Goal: Task Accomplishment & Management: Use online tool/utility

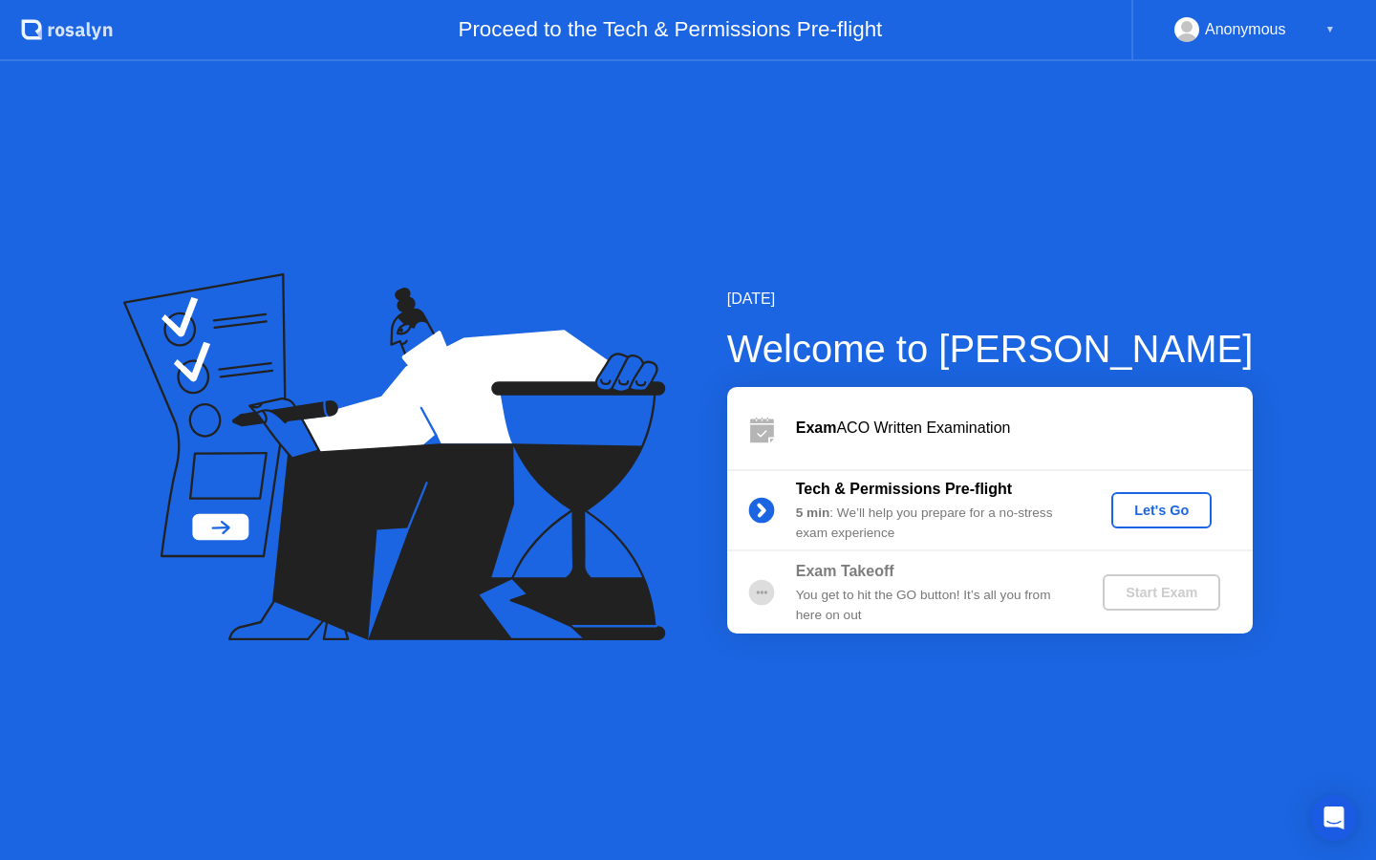
click at [824, 516] on b "5 min" at bounding box center [813, 512] width 34 height 14
click at [1012, 570] on div "Exam Takeoff" at bounding box center [933, 571] width 275 height 23
click at [1144, 517] on div "Let's Go" at bounding box center [1161, 510] width 85 height 15
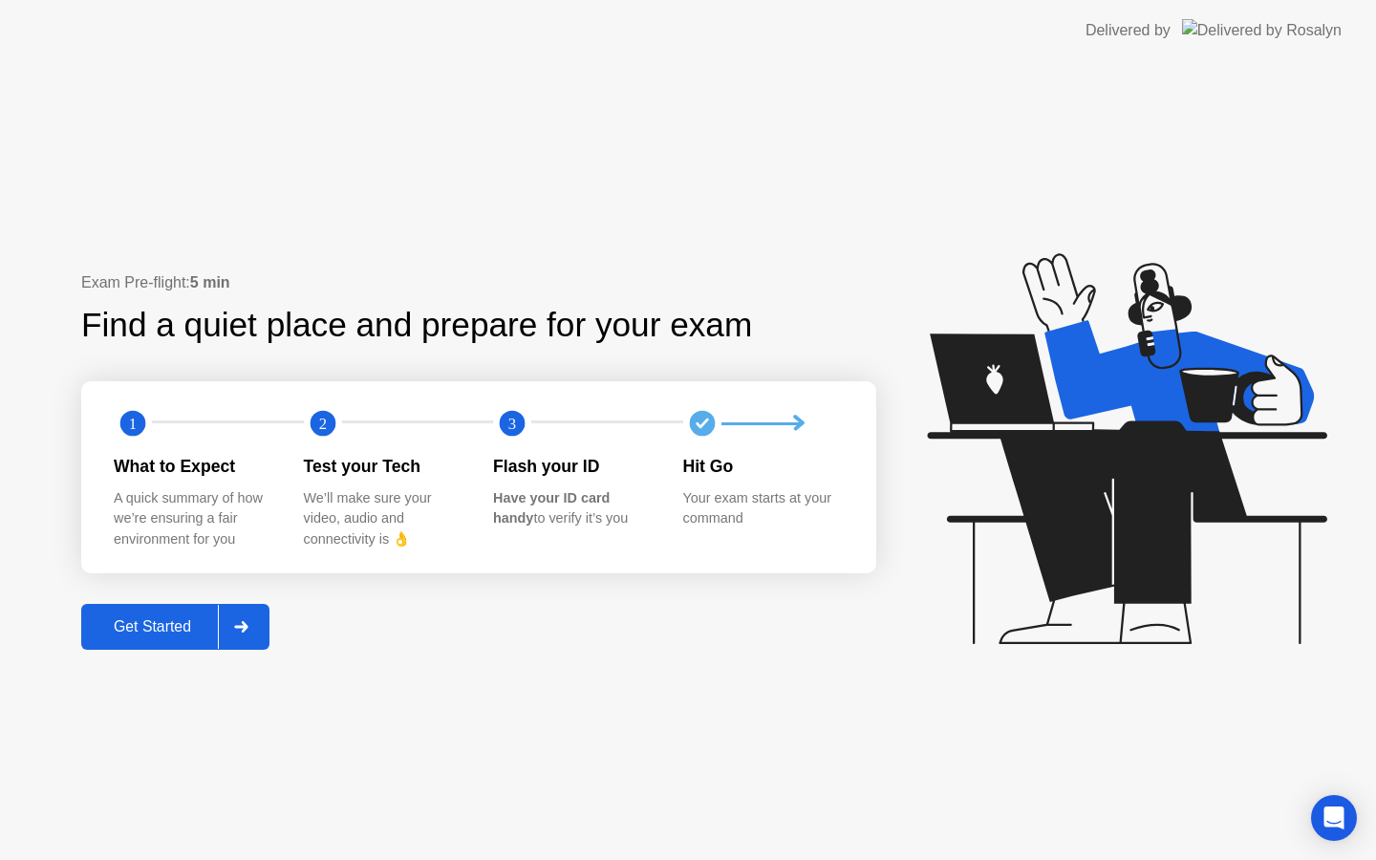
click at [157, 635] on div "Get Started" at bounding box center [152, 626] width 131 height 17
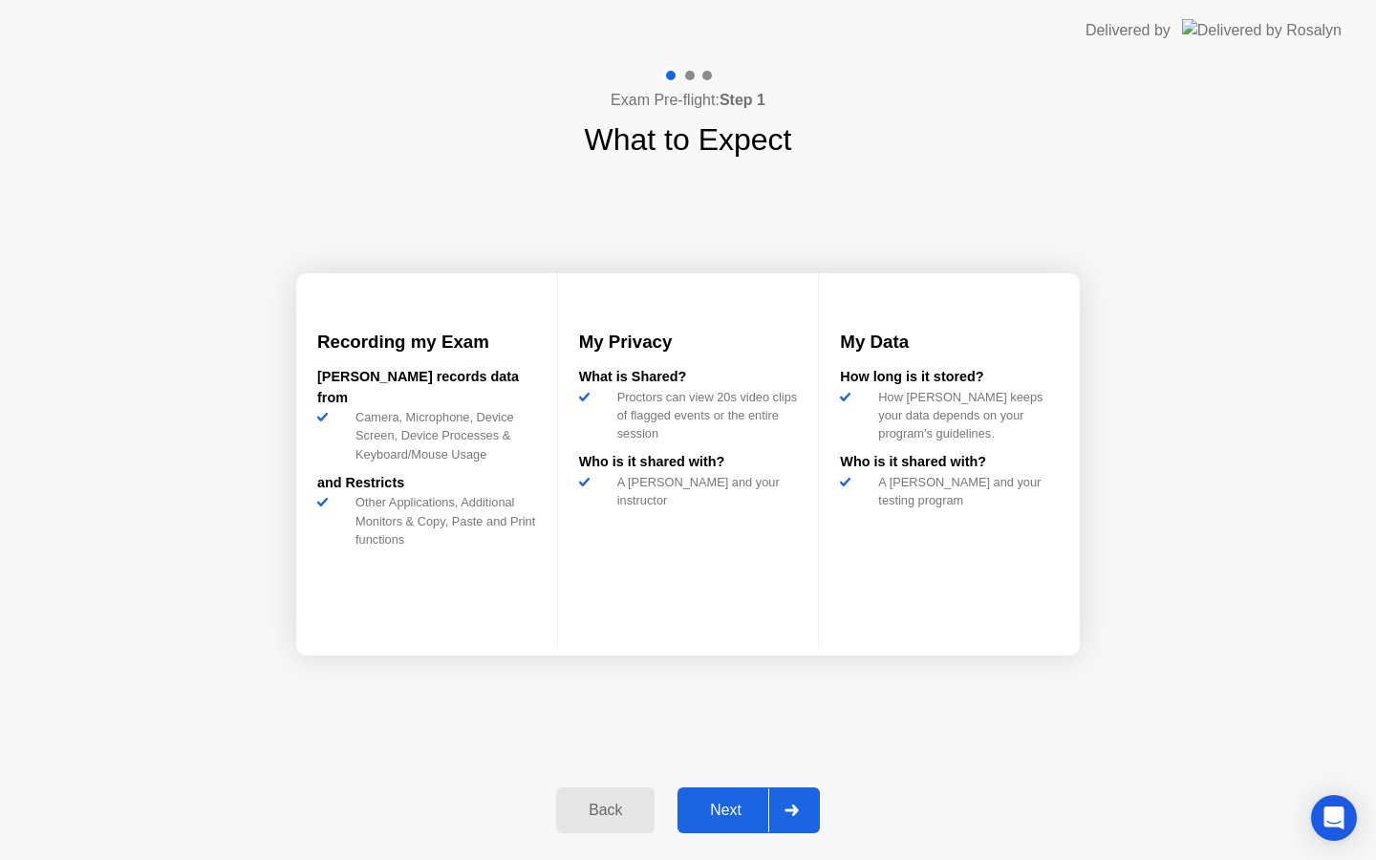
click at [712, 818] on div "Next" at bounding box center [725, 810] width 85 height 17
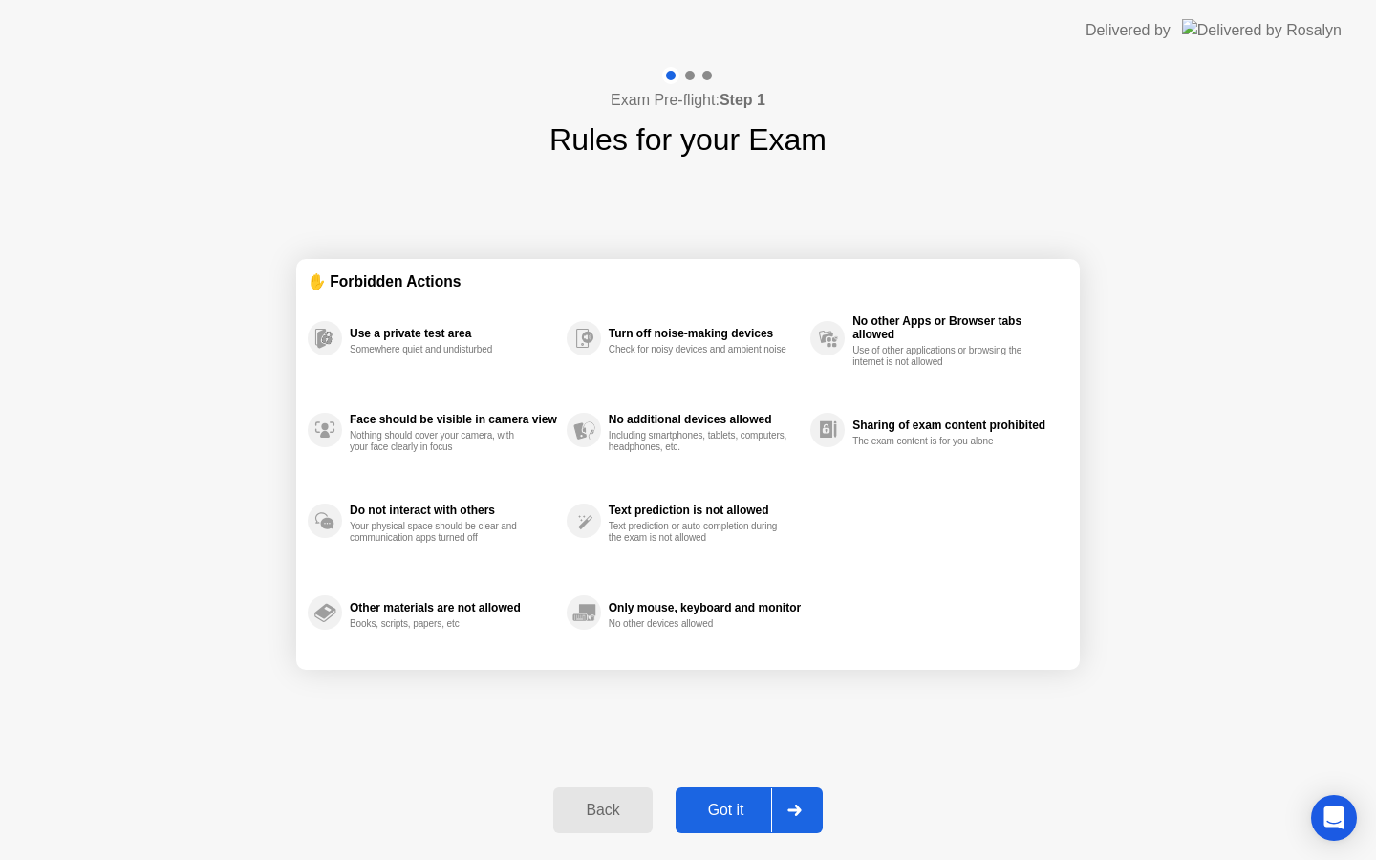
click at [731, 825] on button "Got it" at bounding box center [748, 810] width 147 height 46
select select "**********"
select select "*******"
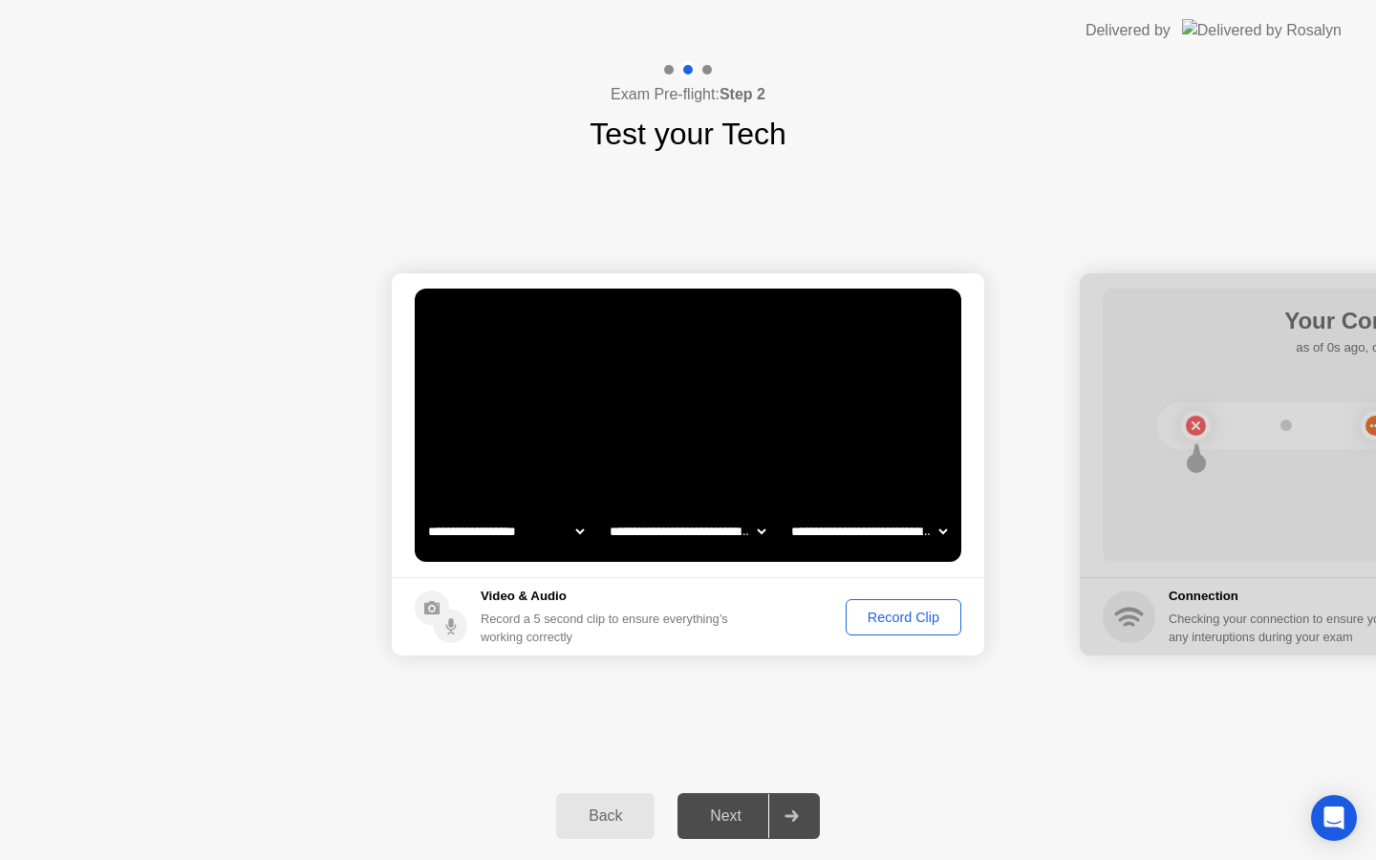
click at [759, 809] on div "Next" at bounding box center [725, 815] width 85 height 17
click at [800, 820] on div at bounding box center [791, 816] width 46 height 44
click at [875, 612] on div "Record Clip" at bounding box center [903, 617] width 102 height 15
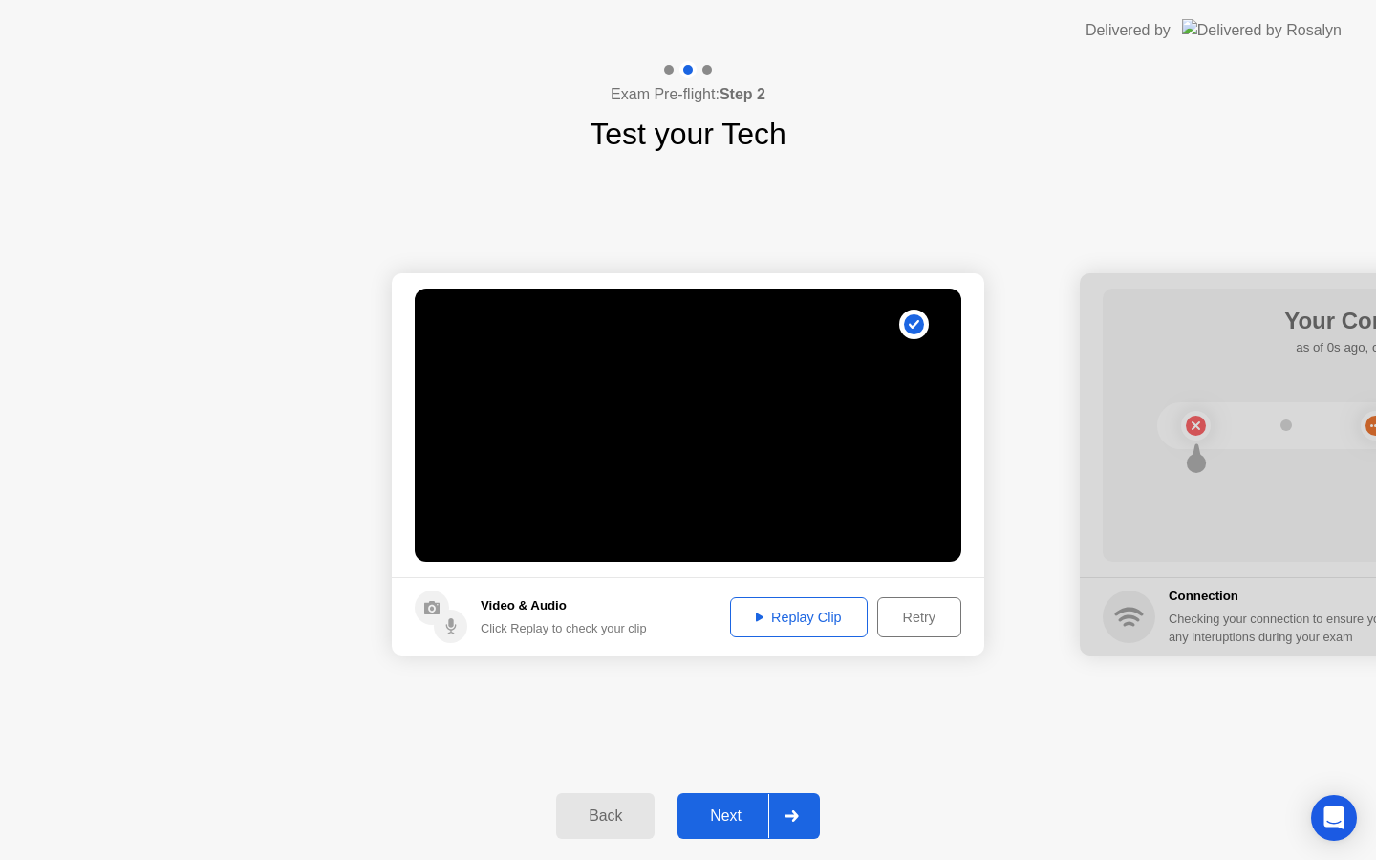
click at [795, 822] on div at bounding box center [791, 816] width 46 height 44
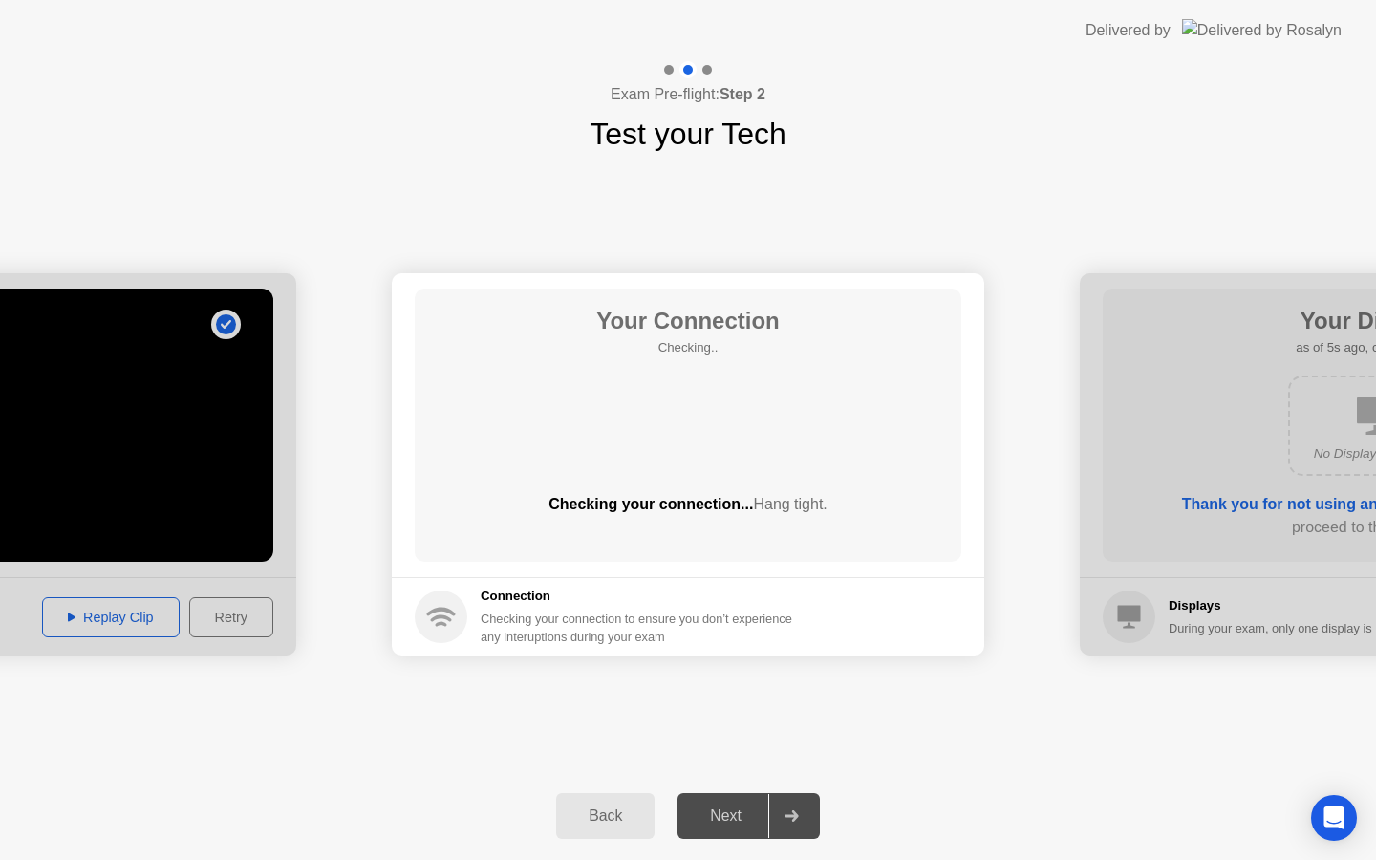
click at [795, 822] on div at bounding box center [791, 816] width 46 height 44
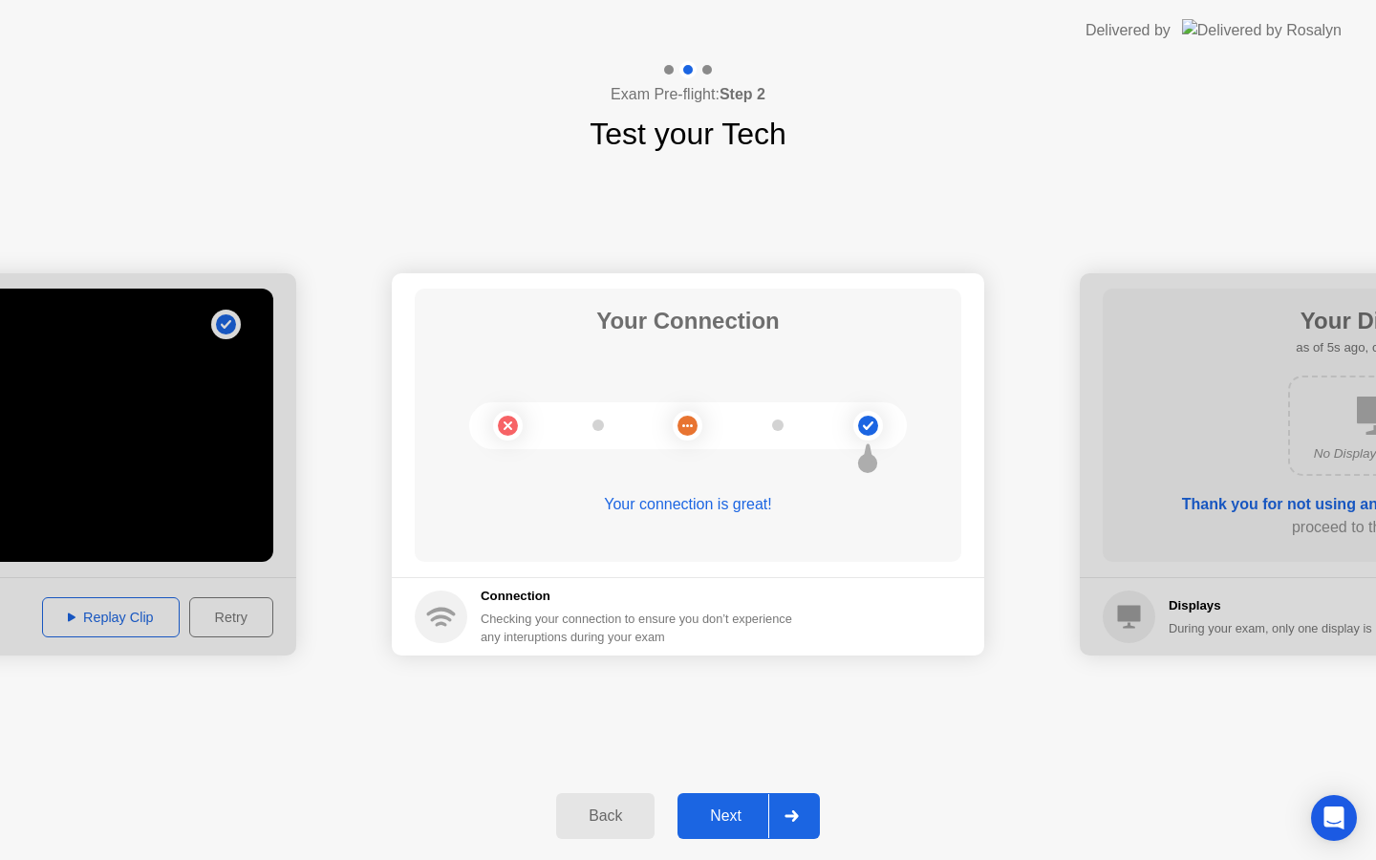
click at [793, 835] on div at bounding box center [791, 816] width 46 height 44
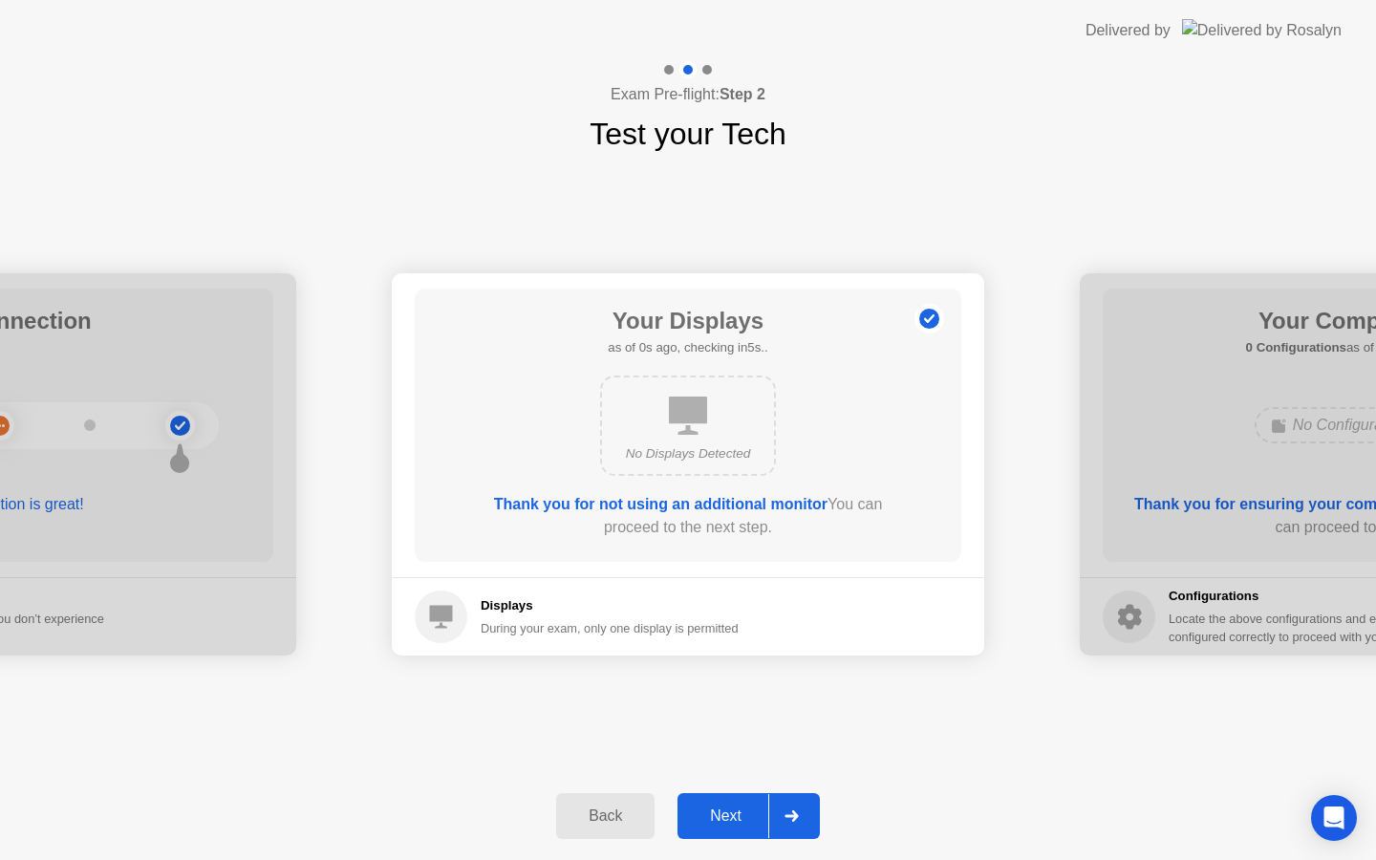
click at [797, 821] on icon at bounding box center [791, 815] width 14 height 11
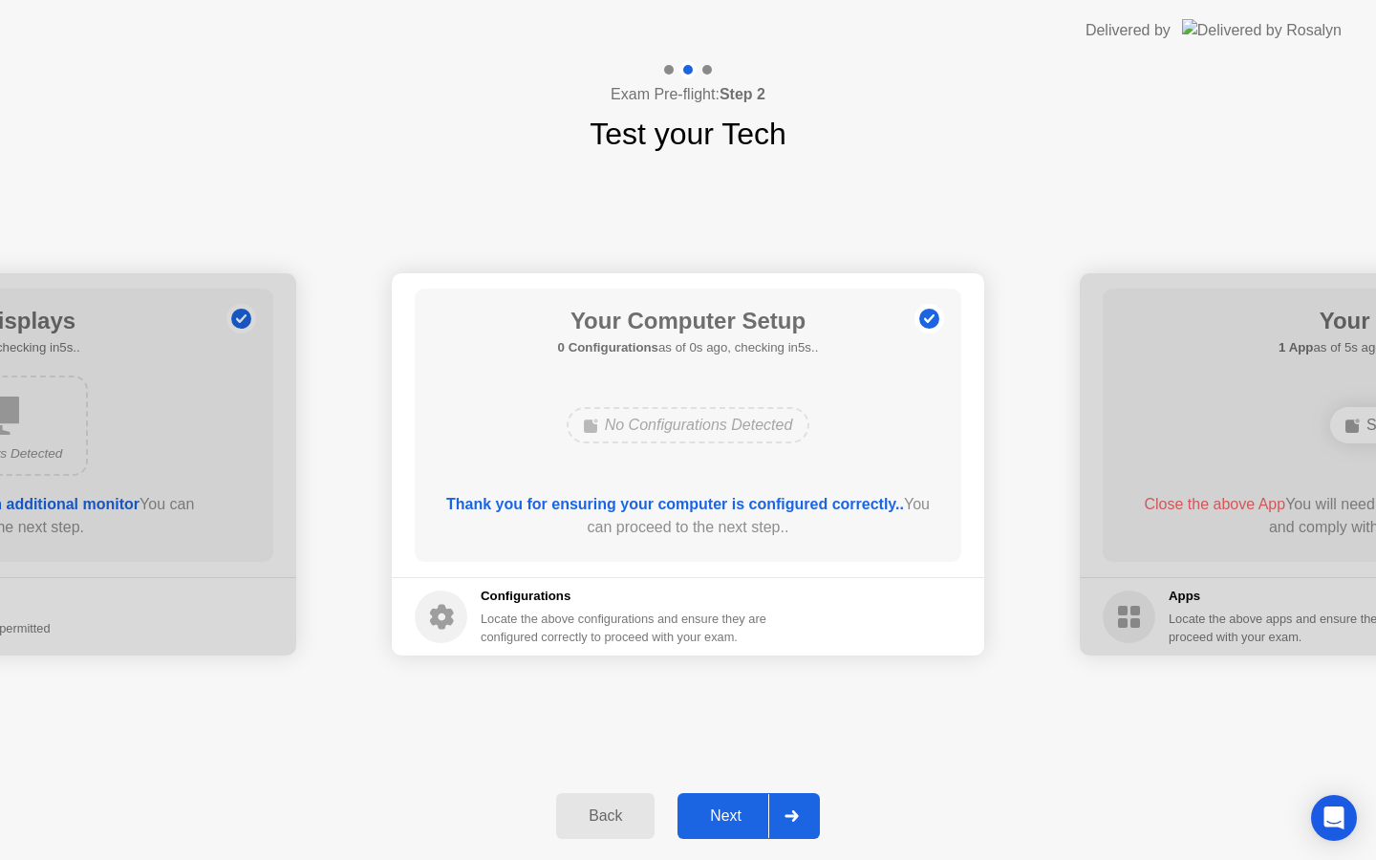
click at [797, 821] on icon at bounding box center [791, 815] width 14 height 11
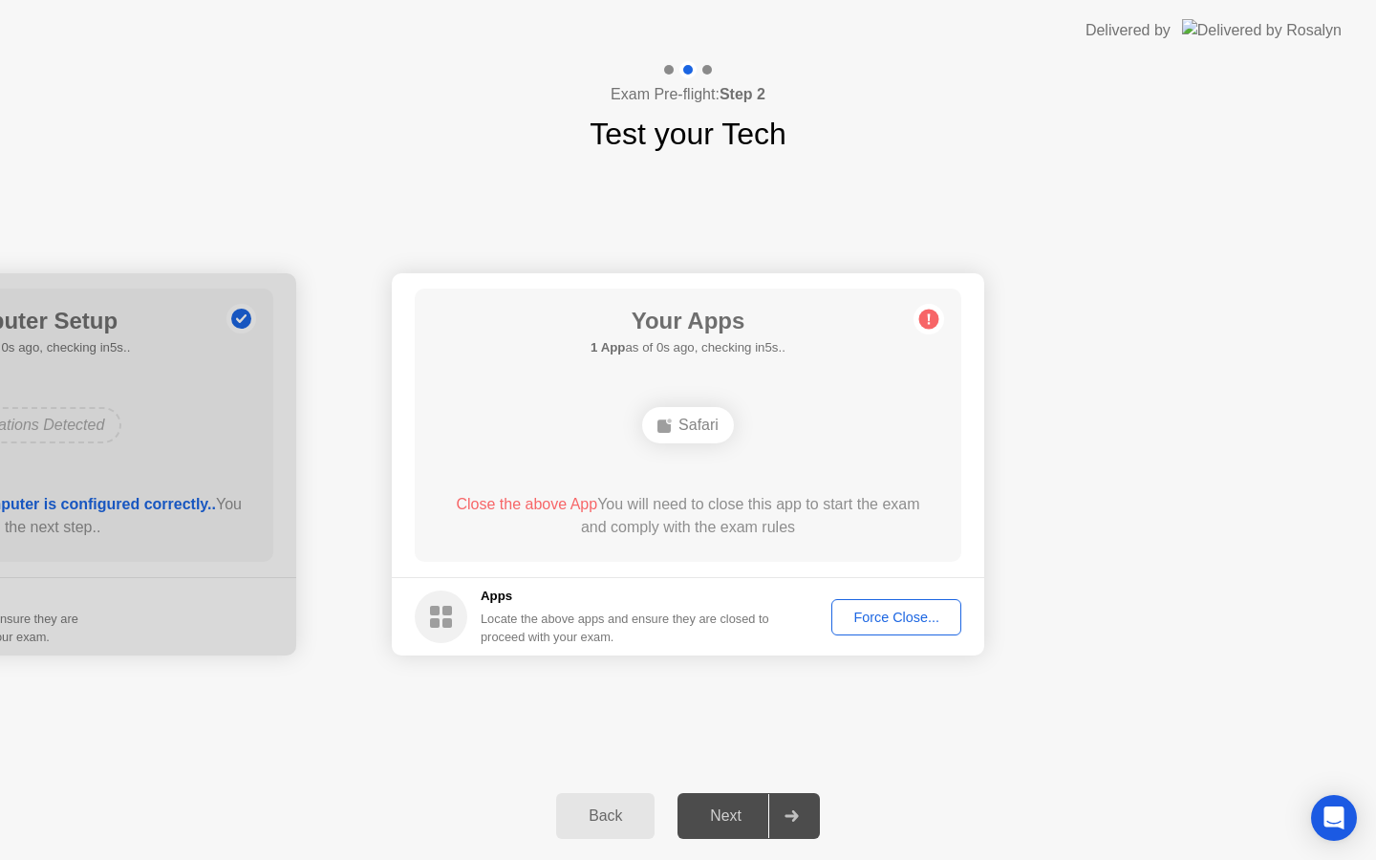
click at [797, 821] on icon at bounding box center [791, 815] width 14 height 11
click at [878, 628] on button "Force Close..." at bounding box center [896, 617] width 130 height 36
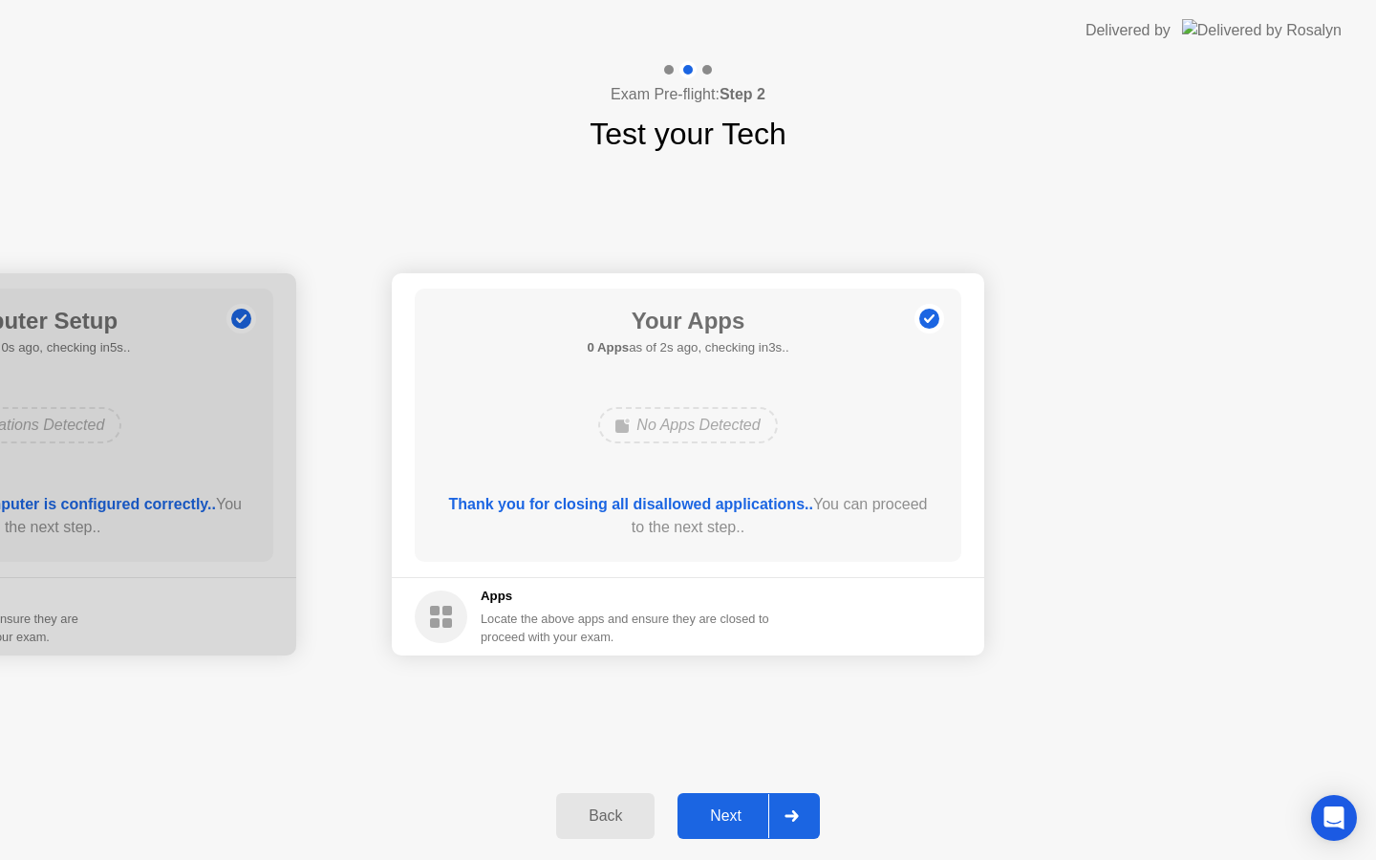
click at [796, 824] on div at bounding box center [791, 816] width 46 height 44
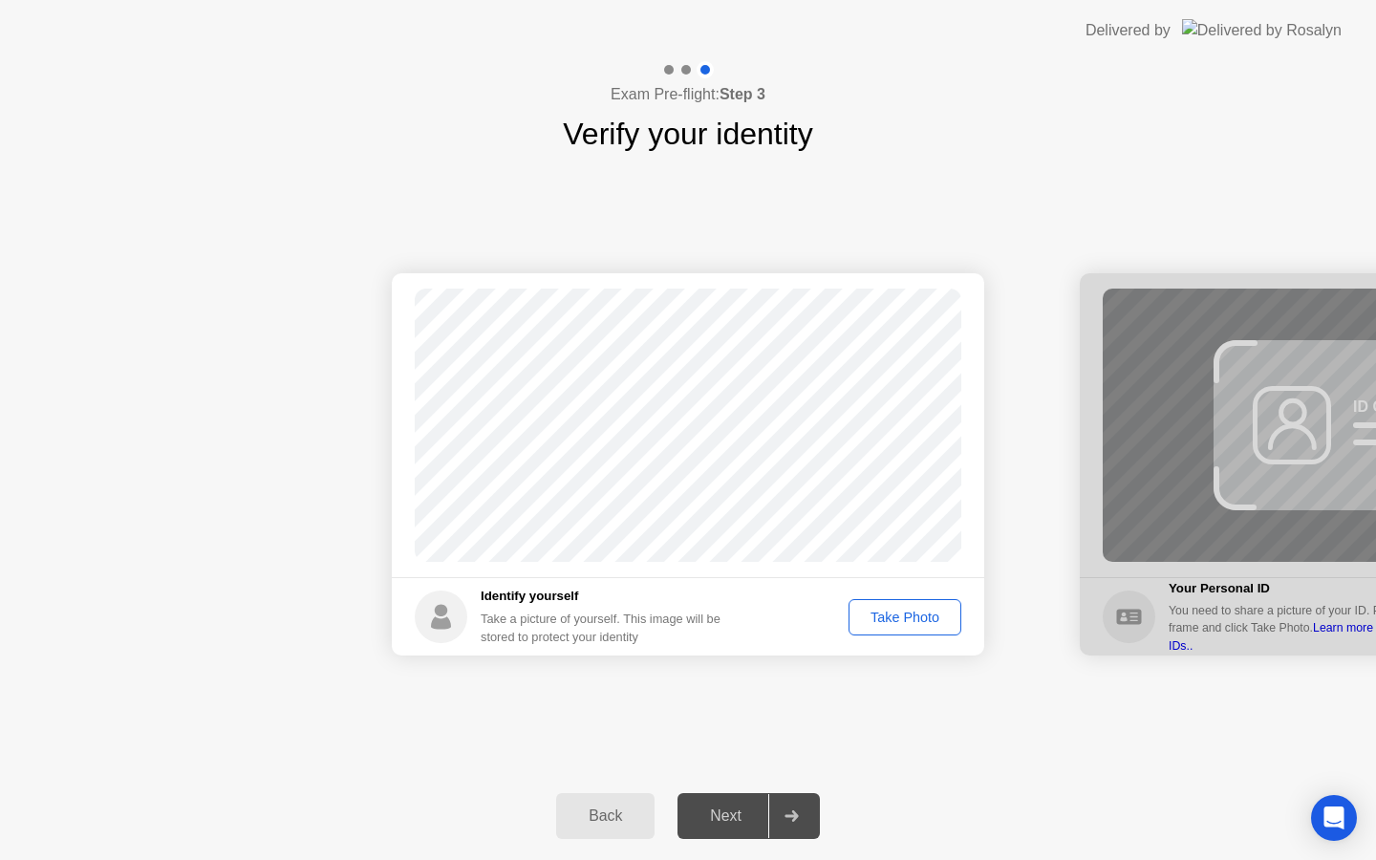
click at [909, 614] on div "Take Photo" at bounding box center [904, 617] width 99 height 15
click at [802, 821] on div at bounding box center [791, 816] width 46 height 44
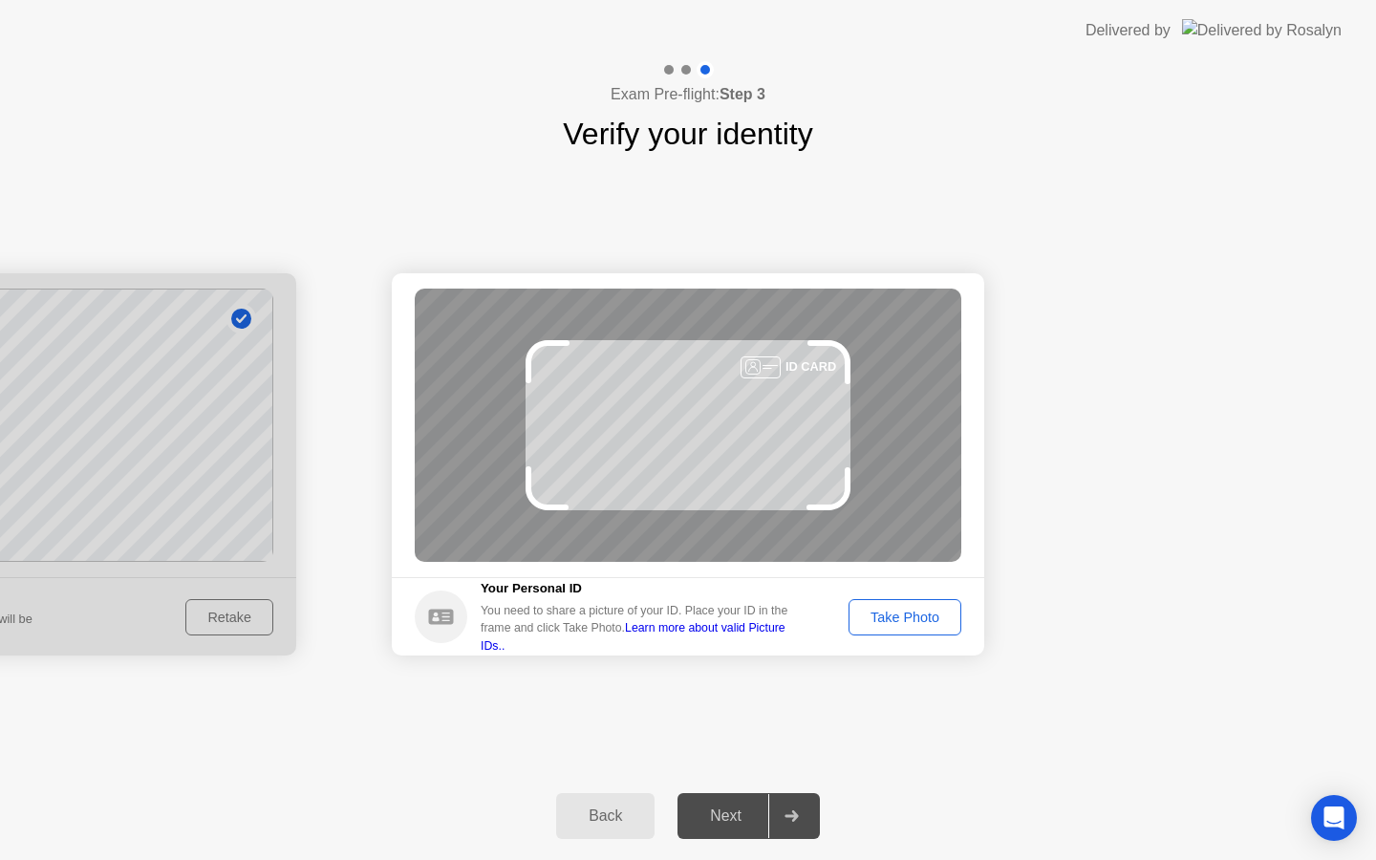
click at [802, 803] on div at bounding box center [791, 816] width 46 height 44
click at [907, 615] on div "Take Photo" at bounding box center [904, 617] width 99 height 15
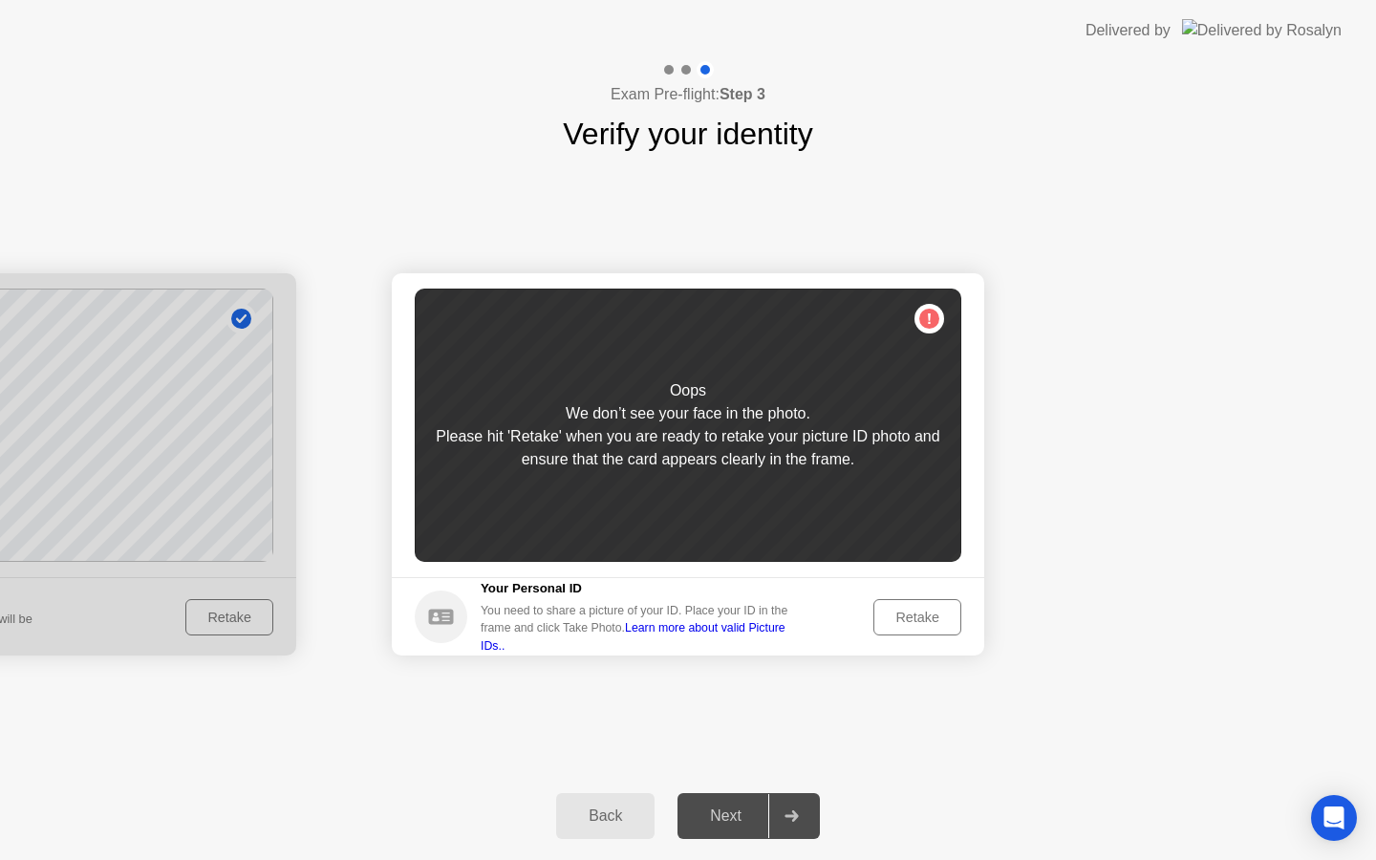
click at [906, 618] on div "Retake" at bounding box center [917, 617] width 75 height 15
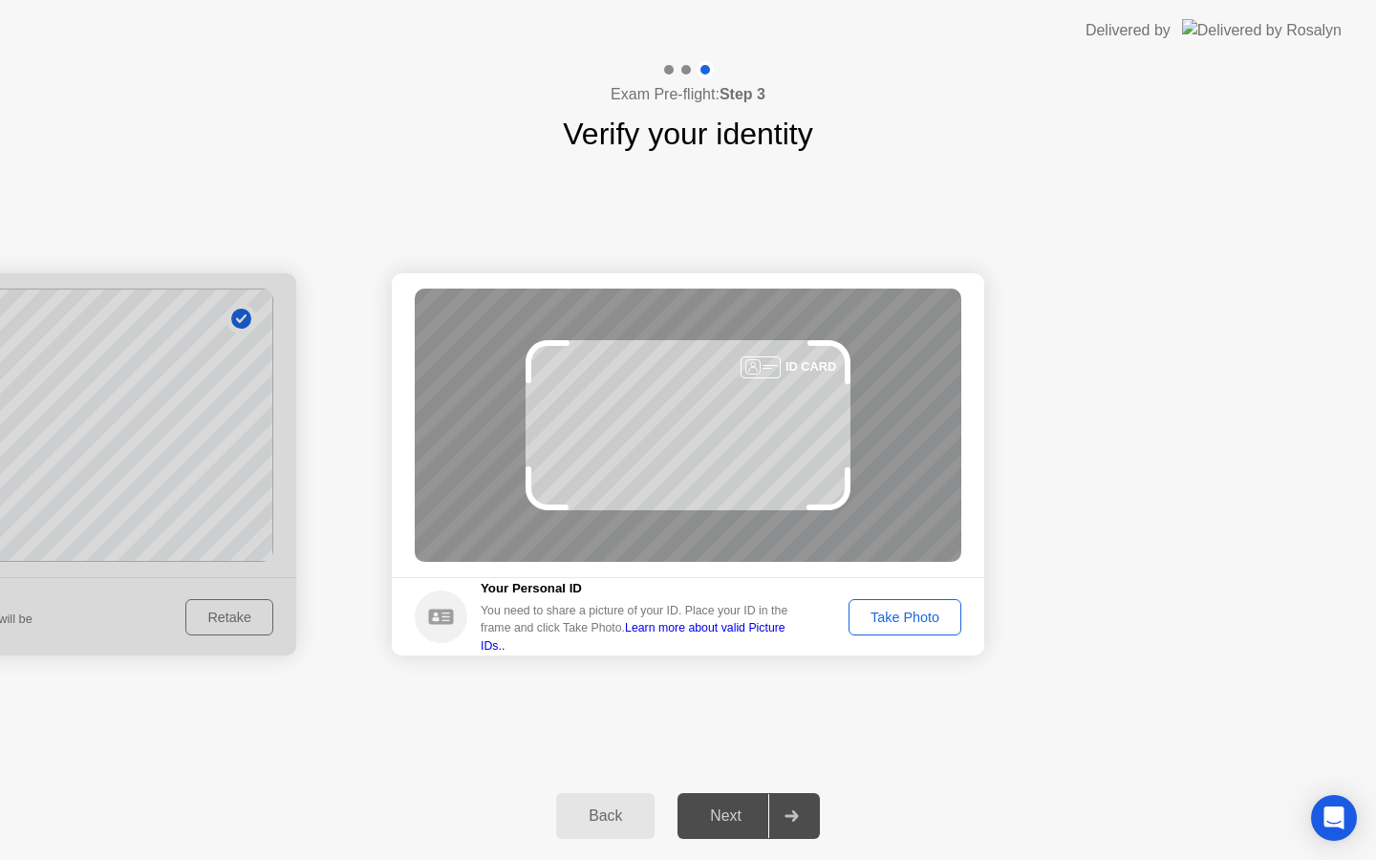
click at [906, 618] on div "Take Photo" at bounding box center [904, 617] width 99 height 15
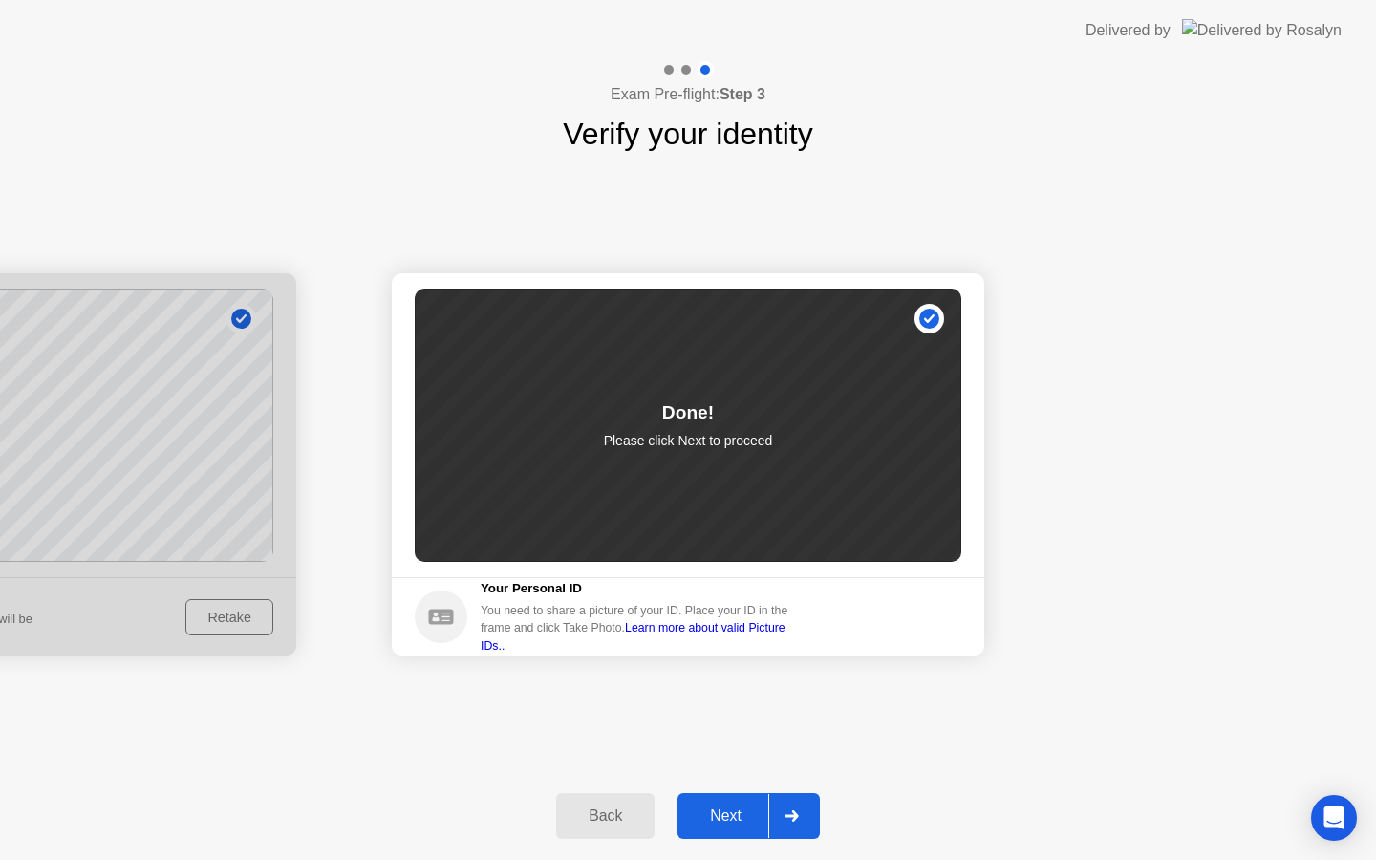
click at [750, 814] on div "Next" at bounding box center [725, 815] width 85 height 17
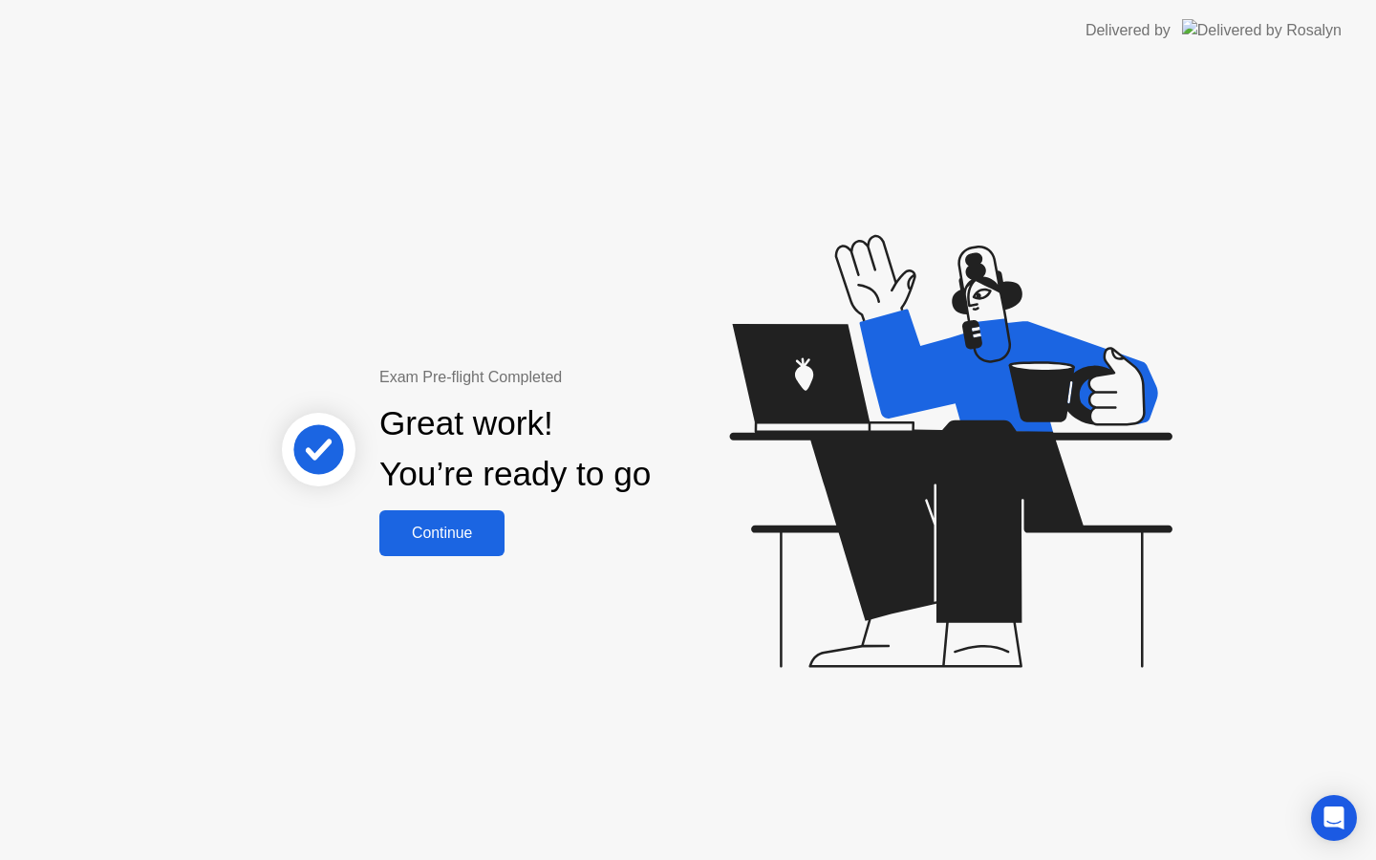
click at [483, 550] on button "Continue" at bounding box center [441, 533] width 125 height 46
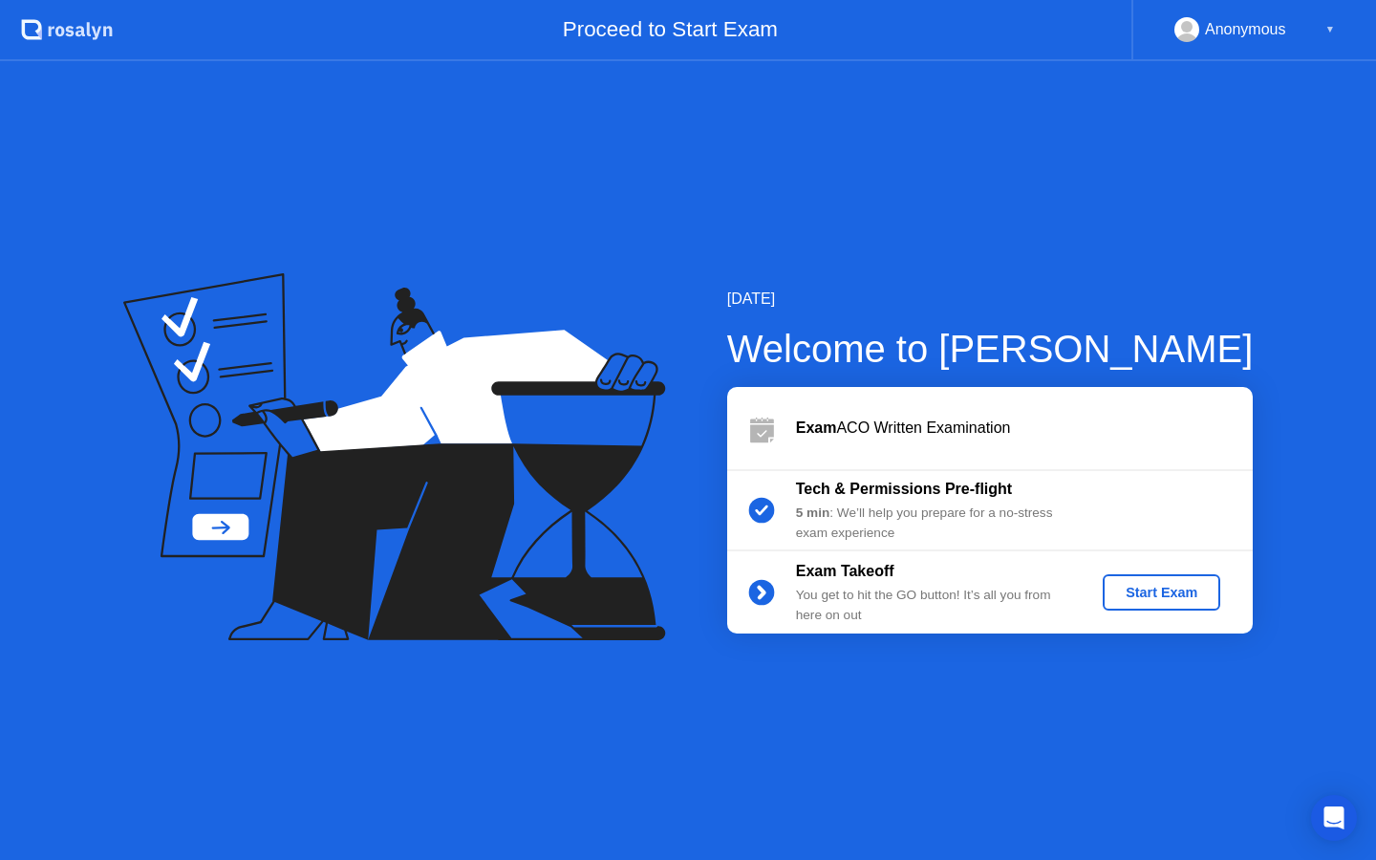
click at [1163, 590] on div "Start Exam" at bounding box center [1161, 592] width 102 height 15
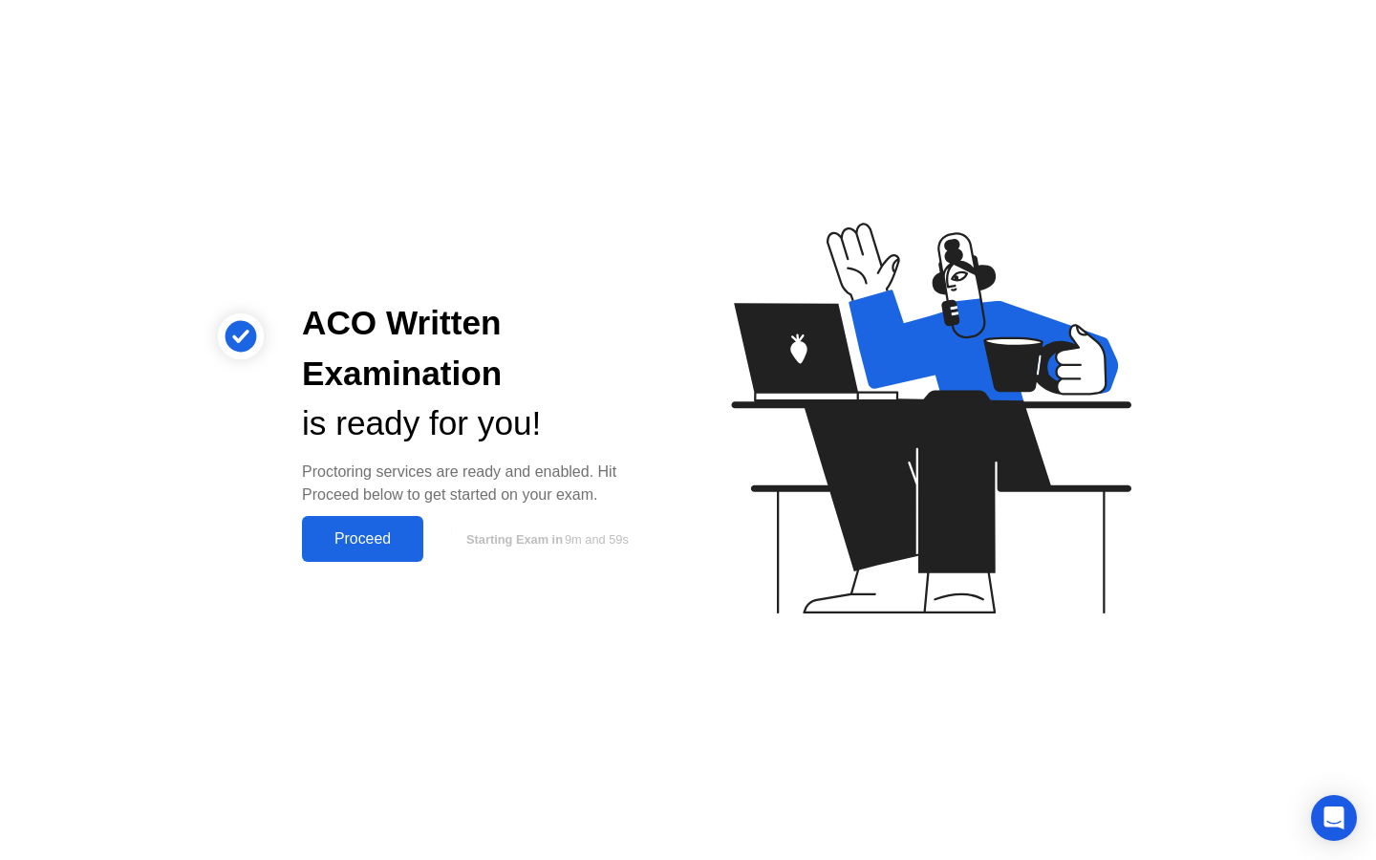
click at [341, 533] on div "Proceed" at bounding box center [363, 538] width 110 height 17
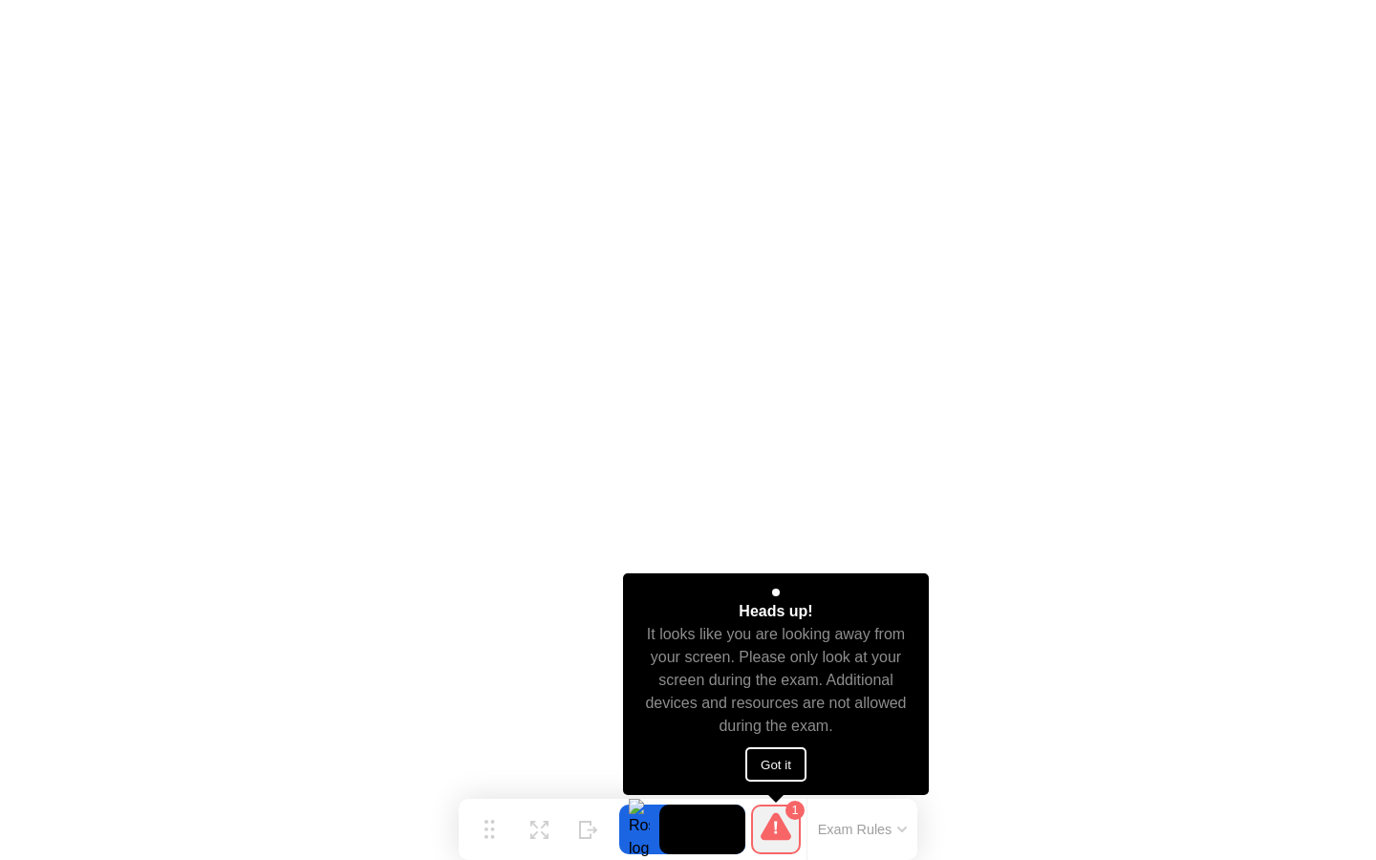
click at [784, 760] on button "Got it" at bounding box center [775, 764] width 61 height 34
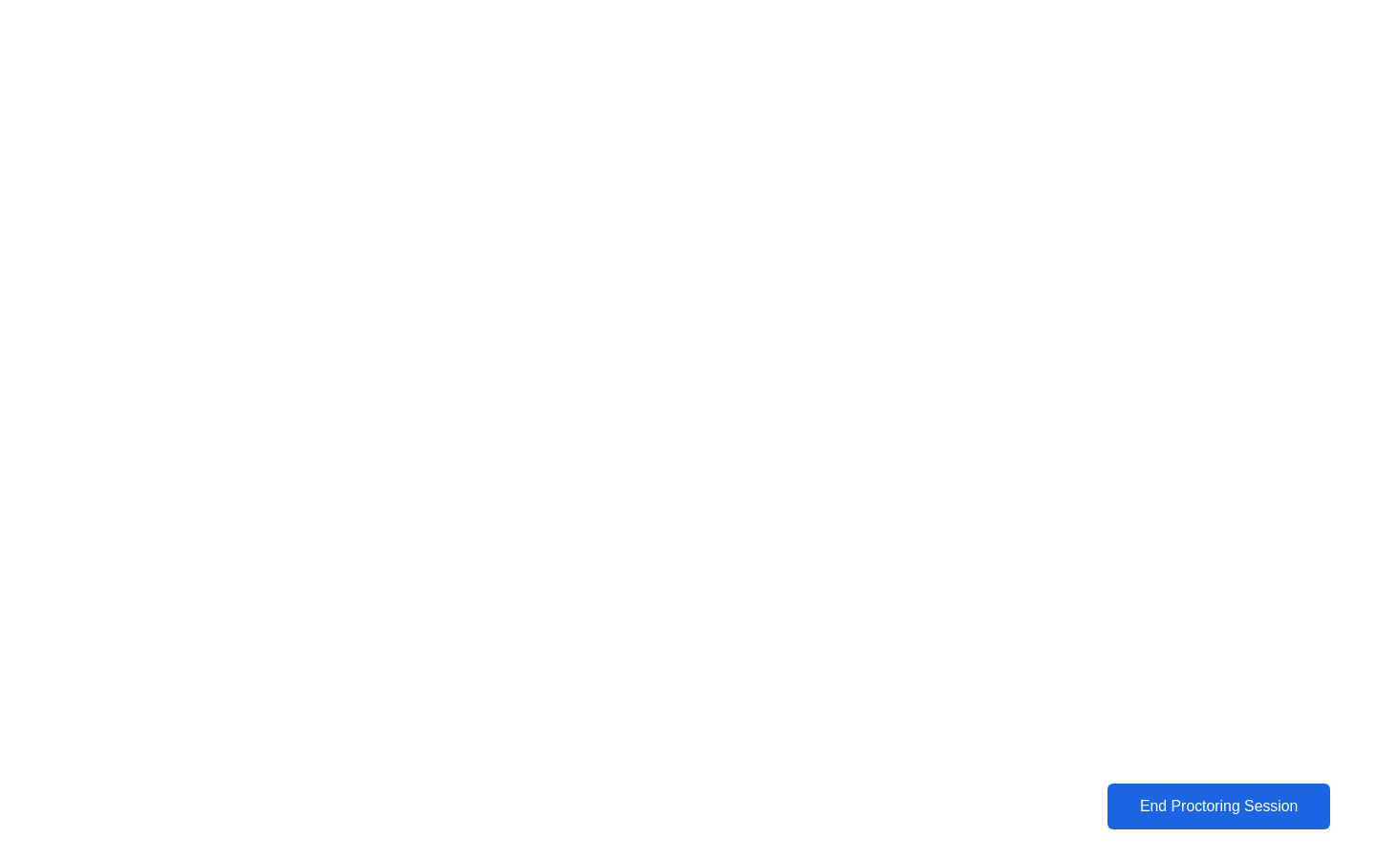
click at [1204, 798] on div "End Proctoring Session" at bounding box center [1218, 806] width 211 height 17
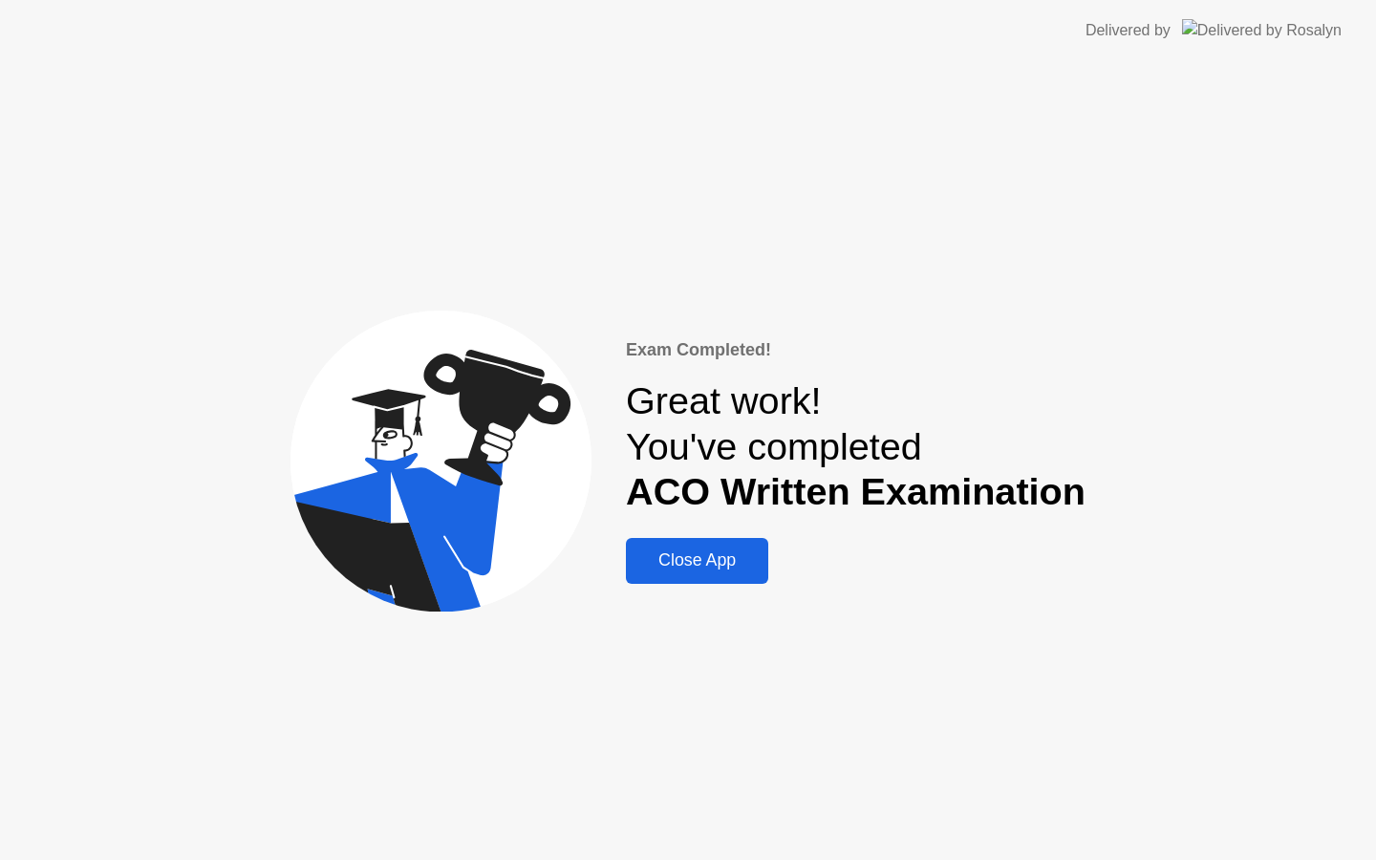
click at [724, 557] on div "Close App" at bounding box center [697, 560] width 131 height 20
